Goal: Information Seeking & Learning: Learn about a topic

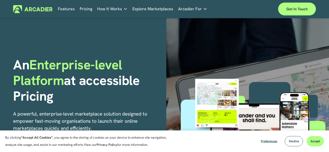
click at [68, 8] on link "Features" at bounding box center [66, 9] width 17 height 8
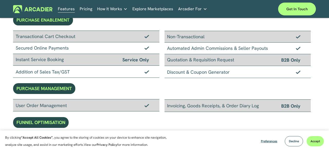
scroll to position [149, 0]
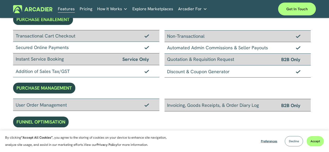
click at [292, 142] on span "Decline" at bounding box center [294, 141] width 10 height 4
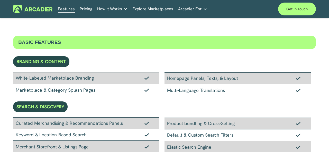
scroll to position [0, 0]
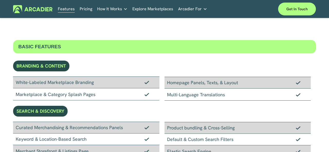
click at [83, 11] on link "Pricing" at bounding box center [86, 9] width 13 height 8
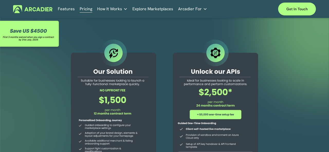
click at [65, 10] on link "Features" at bounding box center [66, 9] width 17 height 8
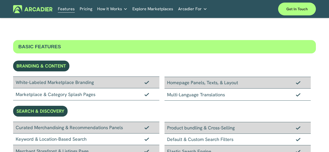
click at [38, 44] on div "BASIC FEATURES" at bounding box center [164, 46] width 303 height 13
click at [24, 45] on div "BASIC FEATURES" at bounding box center [164, 46] width 303 height 13
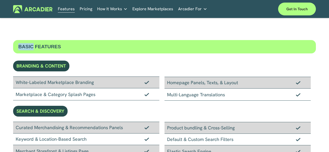
click at [27, 45] on div "BASIC FEATURES" at bounding box center [164, 46] width 303 height 13
drag, startPoint x: 27, startPoint y: 45, endPoint x: 38, endPoint y: 45, distance: 11.0
click at [38, 45] on div "BASIC FEATURES" at bounding box center [164, 46] width 303 height 13
click at [24, 47] on div "BASIC FEATURES" at bounding box center [164, 46] width 303 height 13
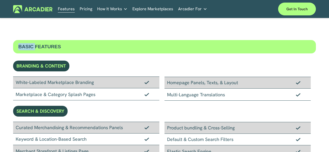
drag, startPoint x: 24, startPoint y: 47, endPoint x: 34, endPoint y: 47, distance: 9.8
click at [34, 47] on div "BASIC FEATURES" at bounding box center [164, 46] width 303 height 13
click at [33, 45] on div "BASIC FEATURES" at bounding box center [164, 46] width 303 height 13
click at [34, 45] on div "BASIC FEATURES" at bounding box center [164, 46] width 303 height 13
click at [70, 47] on div "BASIC FEATURES" at bounding box center [164, 46] width 303 height 13
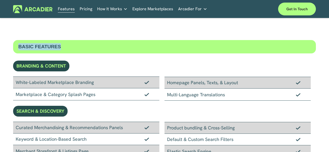
click at [70, 47] on div "BASIC FEATURES" at bounding box center [164, 46] width 303 height 13
click at [48, 42] on div "BASIC FEATURES" at bounding box center [164, 46] width 303 height 13
click at [38, 44] on div "BASIC FEATURES" at bounding box center [164, 46] width 303 height 13
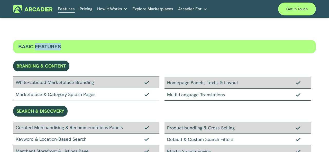
click at [50, 49] on div "BASIC FEATURES" at bounding box center [164, 46] width 303 height 13
click at [43, 47] on div "BASIC FEATURES" at bounding box center [164, 46] width 303 height 13
click at [27, 46] on div "BASIC FEATURES" at bounding box center [164, 46] width 303 height 13
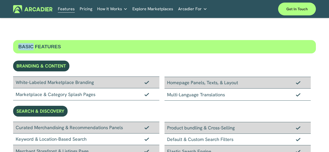
click at [26, 46] on div "BASIC FEATURES" at bounding box center [164, 46] width 303 height 13
drag, startPoint x: 26, startPoint y: 46, endPoint x: 20, endPoint y: 46, distance: 6.2
click at [20, 46] on div "BASIC FEATURES" at bounding box center [164, 46] width 303 height 13
drag, startPoint x: 20, startPoint y: 46, endPoint x: 32, endPoint y: 47, distance: 12.7
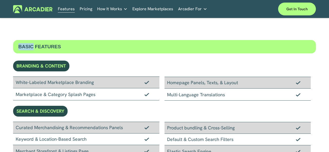
click at [32, 47] on div "BASIC FEATURES" at bounding box center [164, 46] width 303 height 13
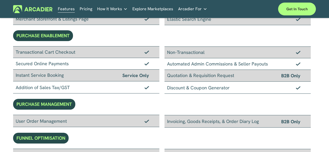
scroll to position [132, 0]
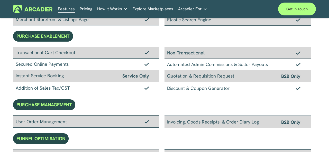
click at [153, 10] on link "Explore Marketplaces" at bounding box center [152, 9] width 41 height 8
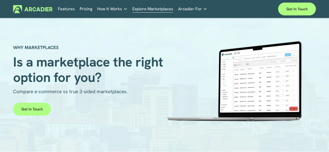
click at [0, 0] on link "Retail Marketplaces Whatever you are offering to your customer, we bring it all…" at bounding box center [0, 0] width 0 height 0
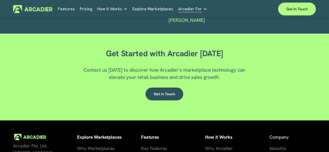
scroll to position [774, 0]
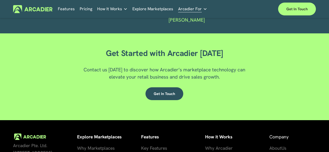
click at [183, 11] on span "Arcadier For" at bounding box center [190, 8] width 24 height 7
click at [198, 10] on span "Arcadier For" at bounding box center [190, 8] width 24 height 7
click at [157, 12] on link "Explore Marketplaces" at bounding box center [152, 9] width 41 height 8
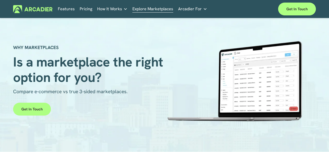
click at [0, 0] on link "Retail Marketplaces Whatever you are offering to your customer, we bring it all…" at bounding box center [0, 0] width 0 height 0
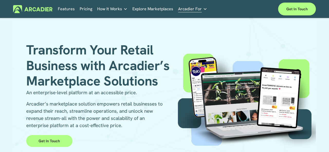
click at [150, 6] on link "Explore Marketplaces" at bounding box center [152, 9] width 41 height 8
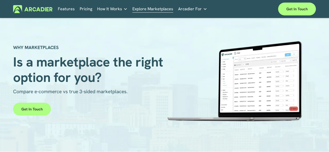
scroll to position [0, 0]
click at [83, 8] on link "Pricing" at bounding box center [86, 9] width 13 height 8
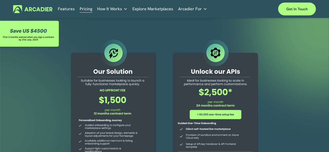
click at [63, 8] on link "Features" at bounding box center [66, 9] width 17 height 8
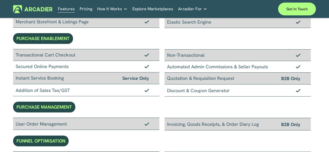
scroll to position [136, 0]
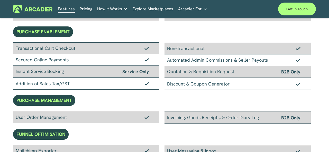
click at [86, 12] on link "Pricing" at bounding box center [86, 9] width 13 height 8
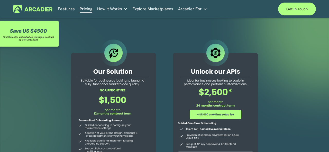
click at [69, 128] on div at bounding box center [113, 125] width 98 height 175
click at [65, 9] on link "Features" at bounding box center [66, 9] width 17 height 8
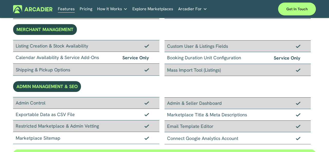
scroll to position [421, 0]
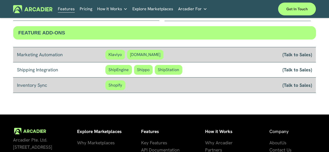
click at [64, 86] on div "Inventory Sync" at bounding box center [61, 85] width 88 height 7
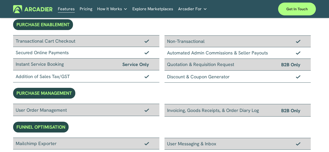
scroll to position [144, 0]
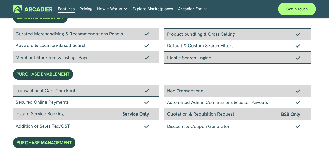
scroll to position [94, 0]
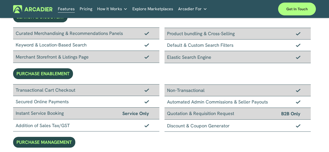
click at [85, 13] on link "Pricing" at bounding box center [86, 9] width 13 height 8
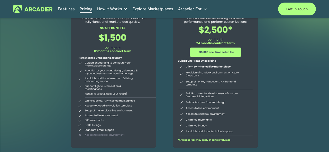
scroll to position [62, 0]
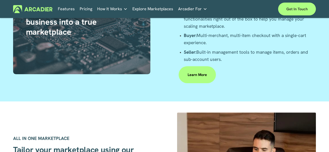
scroll to position [954, 0]
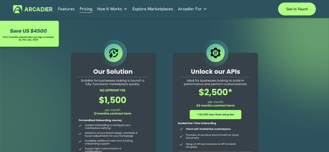
click at [0, 0] on p "Intuitive marketplaces tailored to your business needs." at bounding box center [0, 0] width 0 height 0
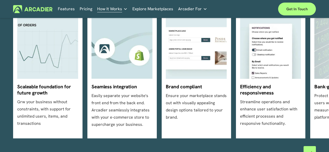
scroll to position [153, 0]
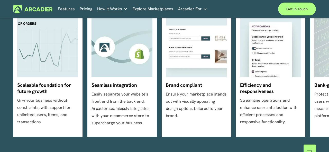
click at [132, 67] on ul "Scaleable foundation for future growth Grw your business without constraints, w…" at bounding box center [164, 74] width 303 height 125
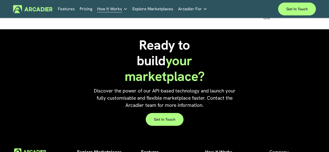
scroll to position [480, 0]
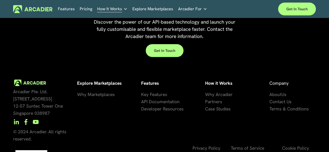
click at [158, 91] on span "Key Features" at bounding box center [154, 94] width 26 height 6
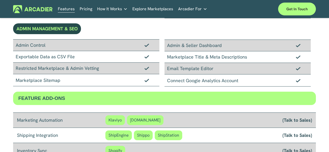
scroll to position [355, 0]
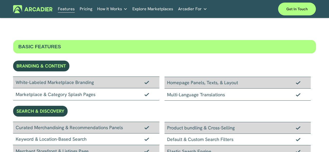
click at [60, 8] on link "Features" at bounding box center [66, 9] width 17 height 8
click at [145, 8] on link "Explore Marketplaces" at bounding box center [152, 9] width 41 height 8
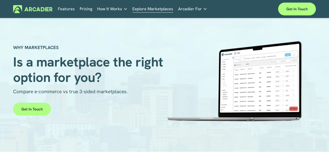
click at [120, 7] on span "How It Works" at bounding box center [109, 8] width 25 height 7
click at [0, 0] on link "Retail Marketplaces Whatever you are offering to your customer, we bring it all…" at bounding box center [0, 0] width 0 height 0
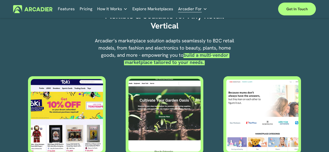
scroll to position [177, 0]
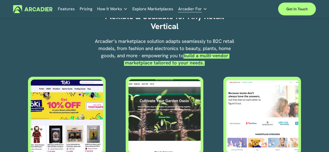
click at [60, 101] on div at bounding box center [67, 116] width 78 height 78
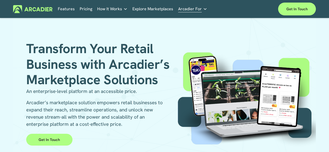
scroll to position [0, 0]
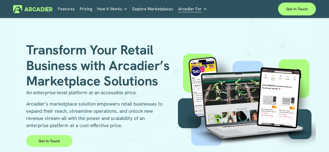
click at [82, 8] on link "Pricing" at bounding box center [86, 9] width 13 height 8
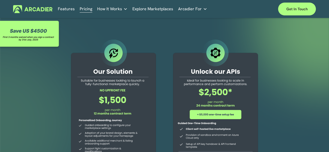
click at [71, 6] on link "Features" at bounding box center [66, 9] width 17 height 8
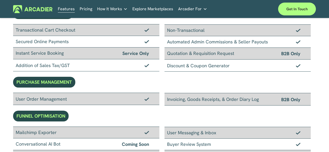
scroll to position [421, 0]
